Goal: Navigation & Orientation: Find specific page/section

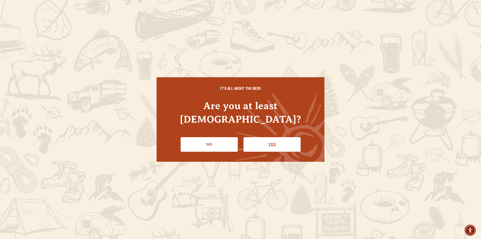
click at [273, 140] on link "Yes" at bounding box center [271, 144] width 57 height 15
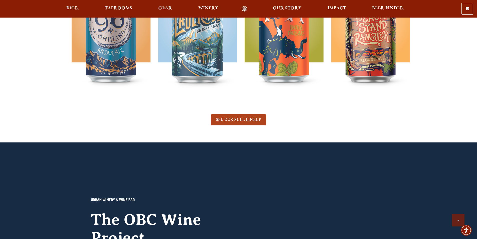
scroll to position [334, 0]
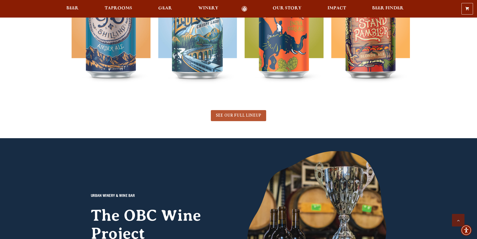
click at [246, 114] on span "SEE OUR FULL LINEUP" at bounding box center [238, 115] width 45 height 5
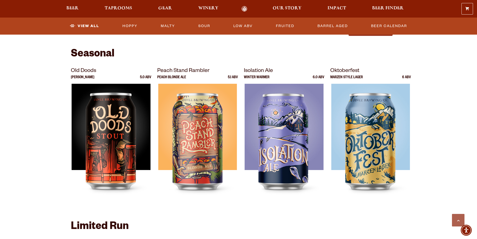
scroll to position [667, 0]
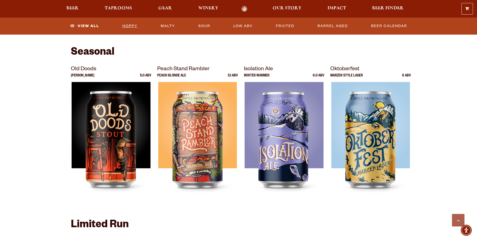
click at [129, 25] on link "Hoppy" at bounding box center [129, 26] width 19 height 12
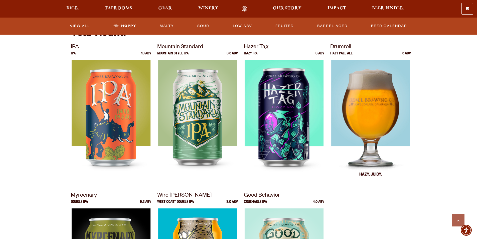
scroll to position [167, 0]
